Goal: Check status: Check status

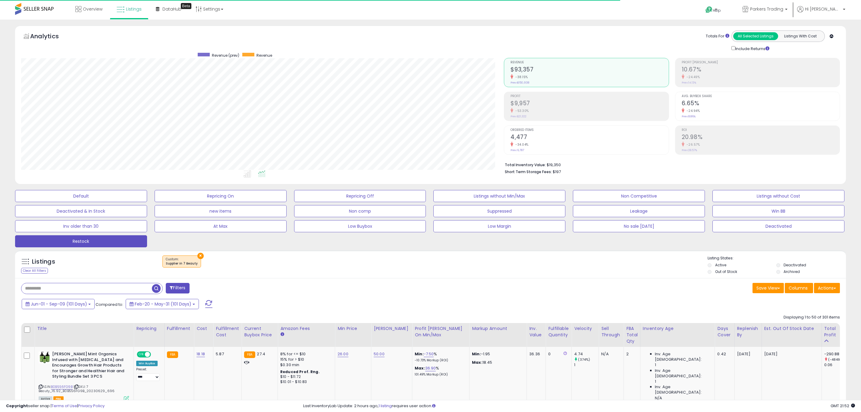
select select "**"
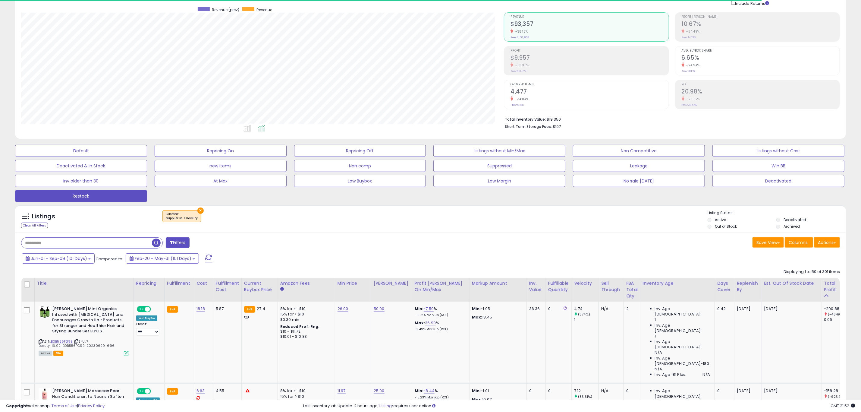
click at [824, 292] on div "Total Profit" at bounding box center [835, 286] width 23 height 13
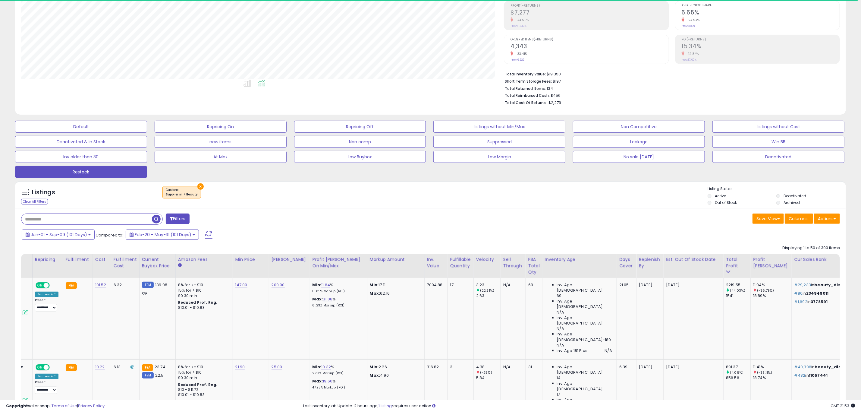
scroll to position [0, 0]
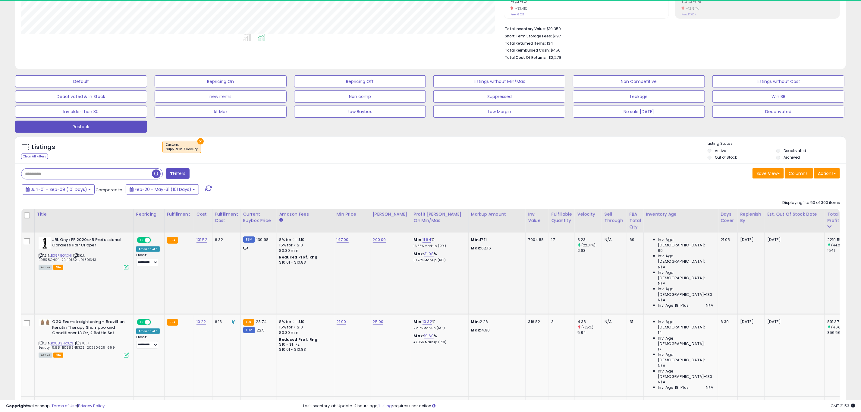
click at [40, 255] on icon at bounding box center [41, 255] width 4 height 3
drag, startPoint x: 40, startPoint y: 256, endPoint x: 7, endPoint y: 250, distance: 34.1
click at [40, 256] on icon at bounding box center [41, 255] width 4 height 3
